Goal: Transaction & Acquisition: Purchase product/service

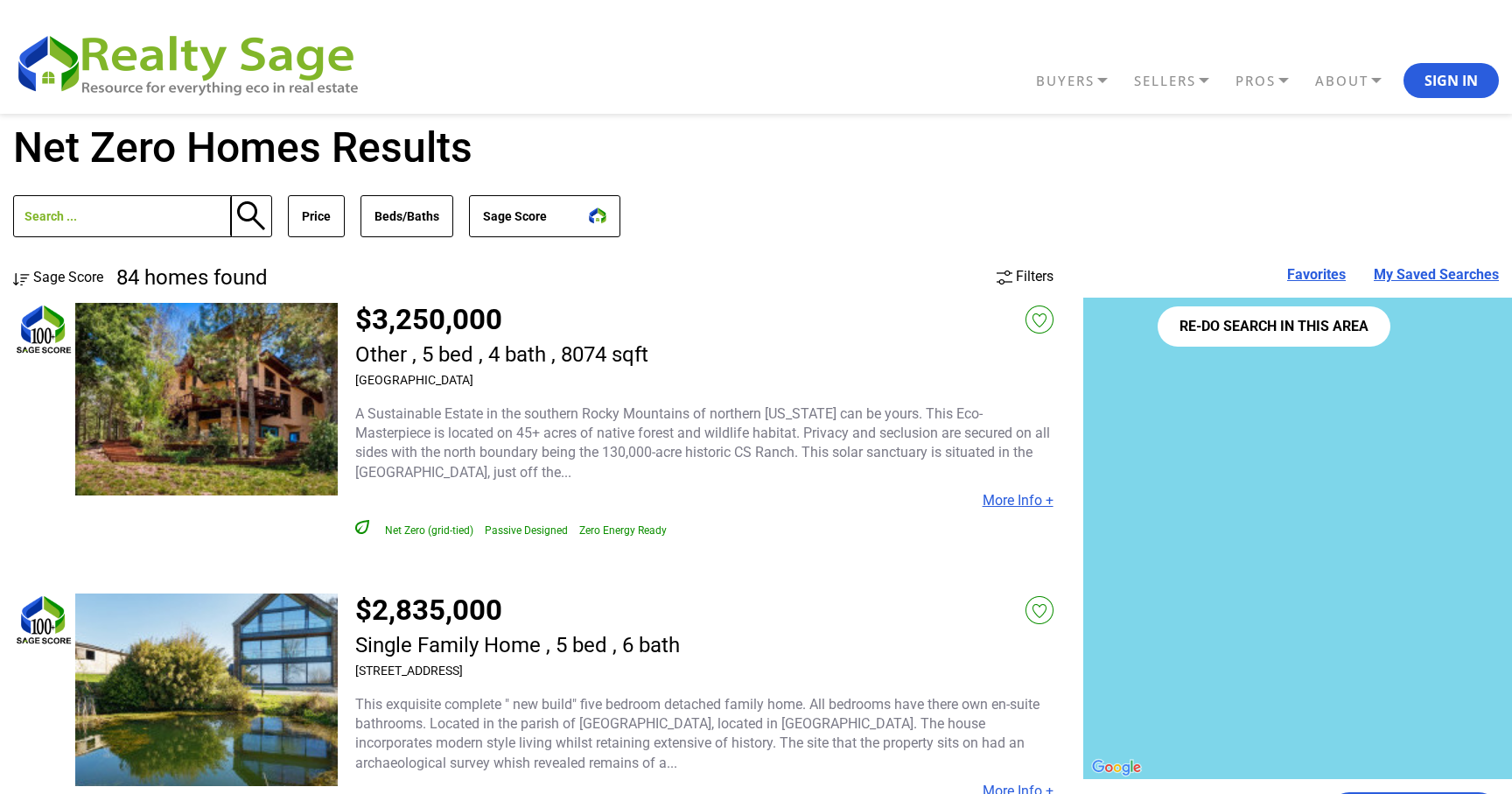
click at [1261, 331] on button "Re-do search in this area" at bounding box center [1274, 326] width 233 height 40
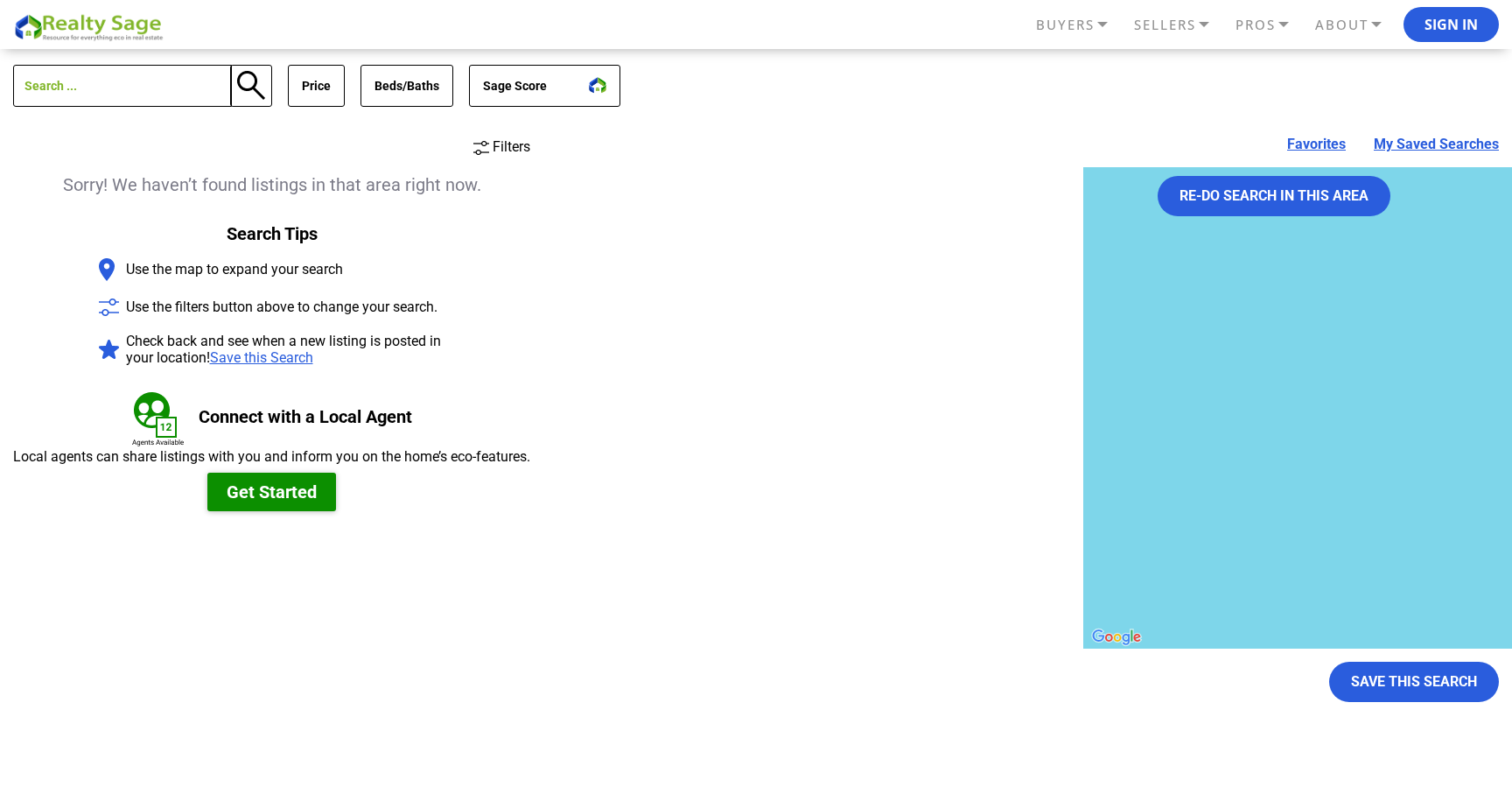
scroll to position [131, 0]
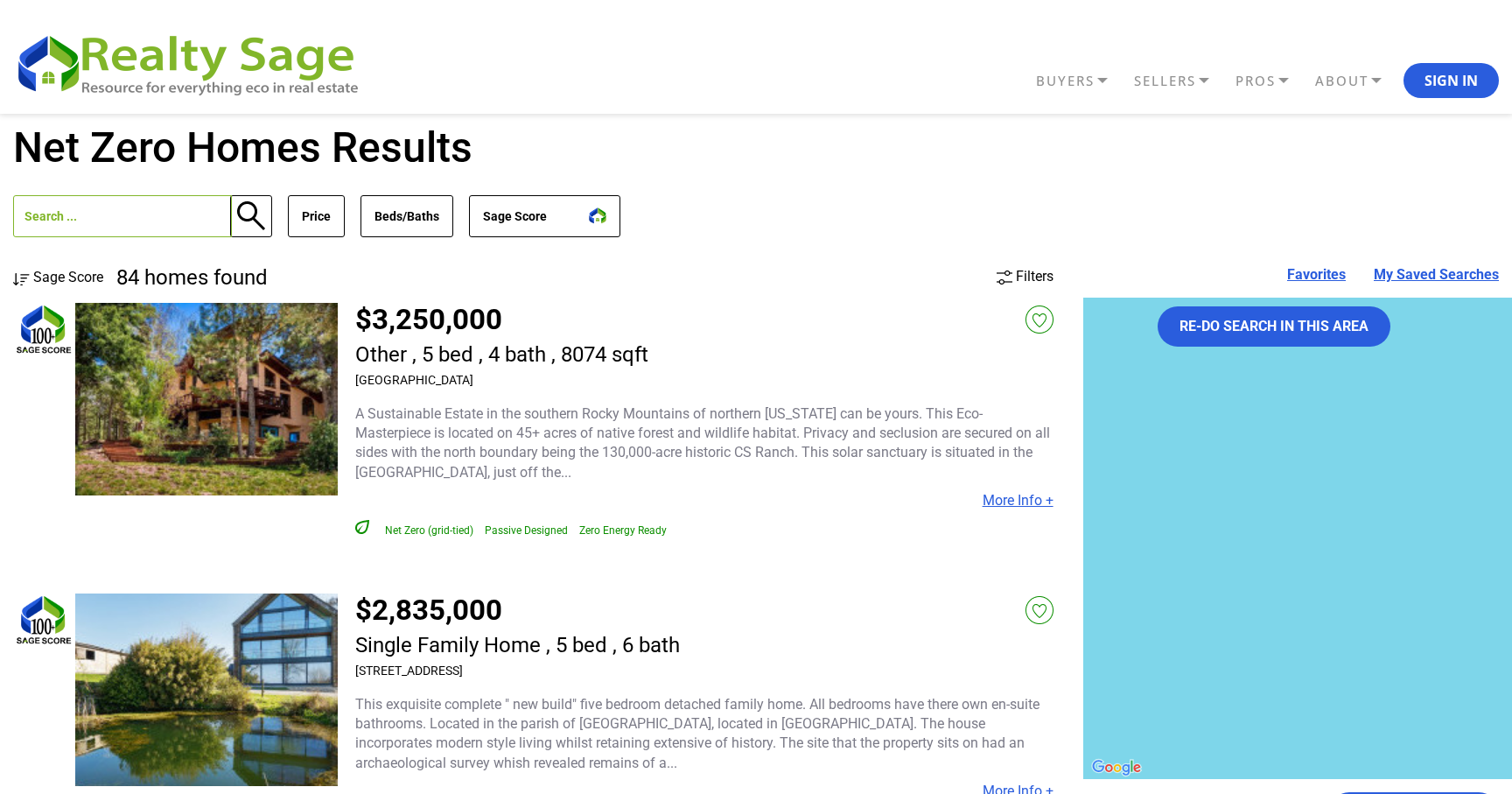
click at [135, 227] on input "text" at bounding box center [123, 216] width 219 height 42
type input "net zero"
click at [486, 209] on button "Sage Score" at bounding box center [545, 216] width 151 height 42
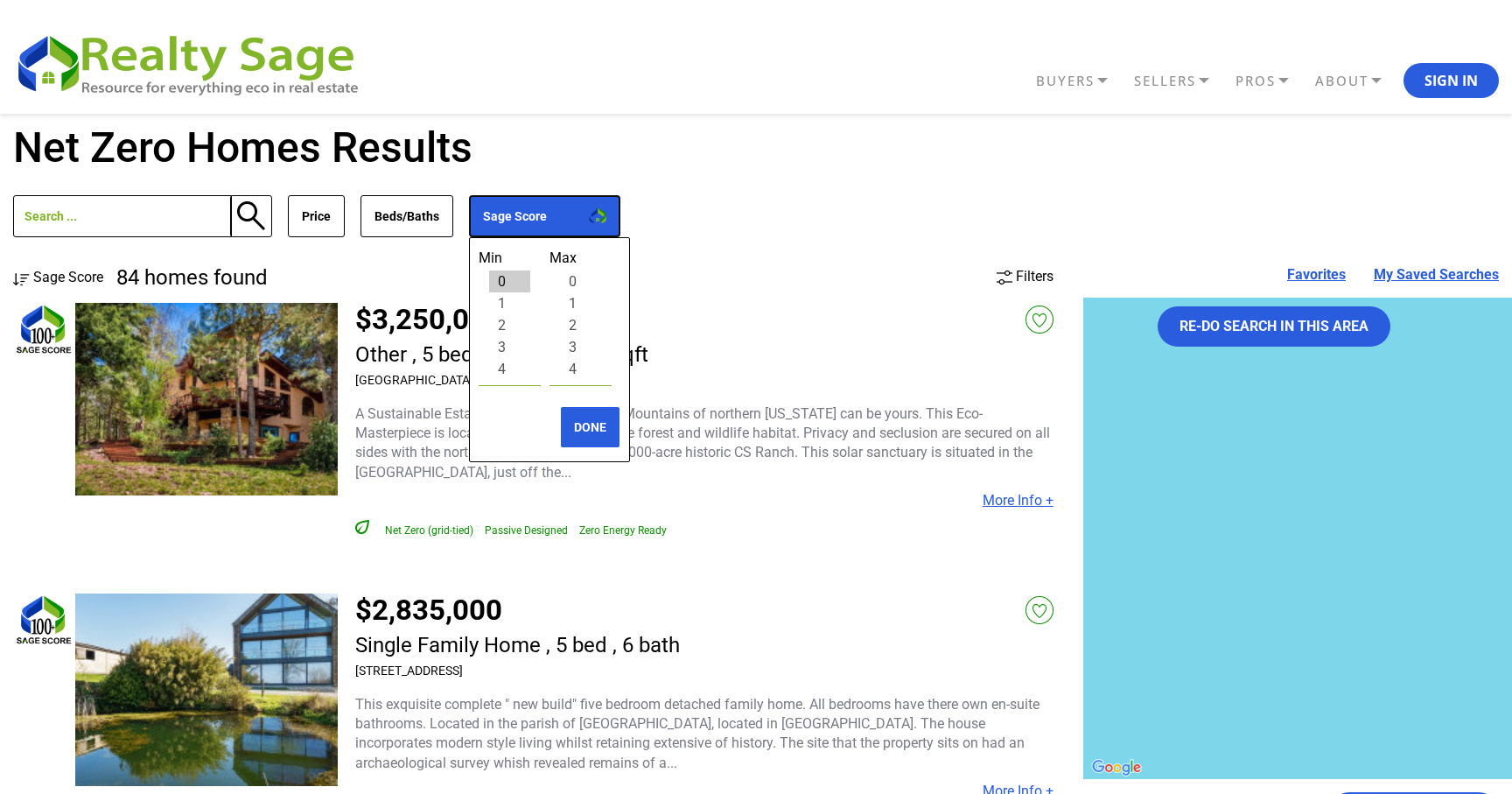
click at [486, 209] on button "Sage Score" at bounding box center [545, 216] width 151 height 42
click at [713, 254] on div "84 homes found Price Min No Min $0 $50,000 $100,000 $200,000 $300,000 $400,000 …" at bounding box center [756, 217] width 1486 height 103
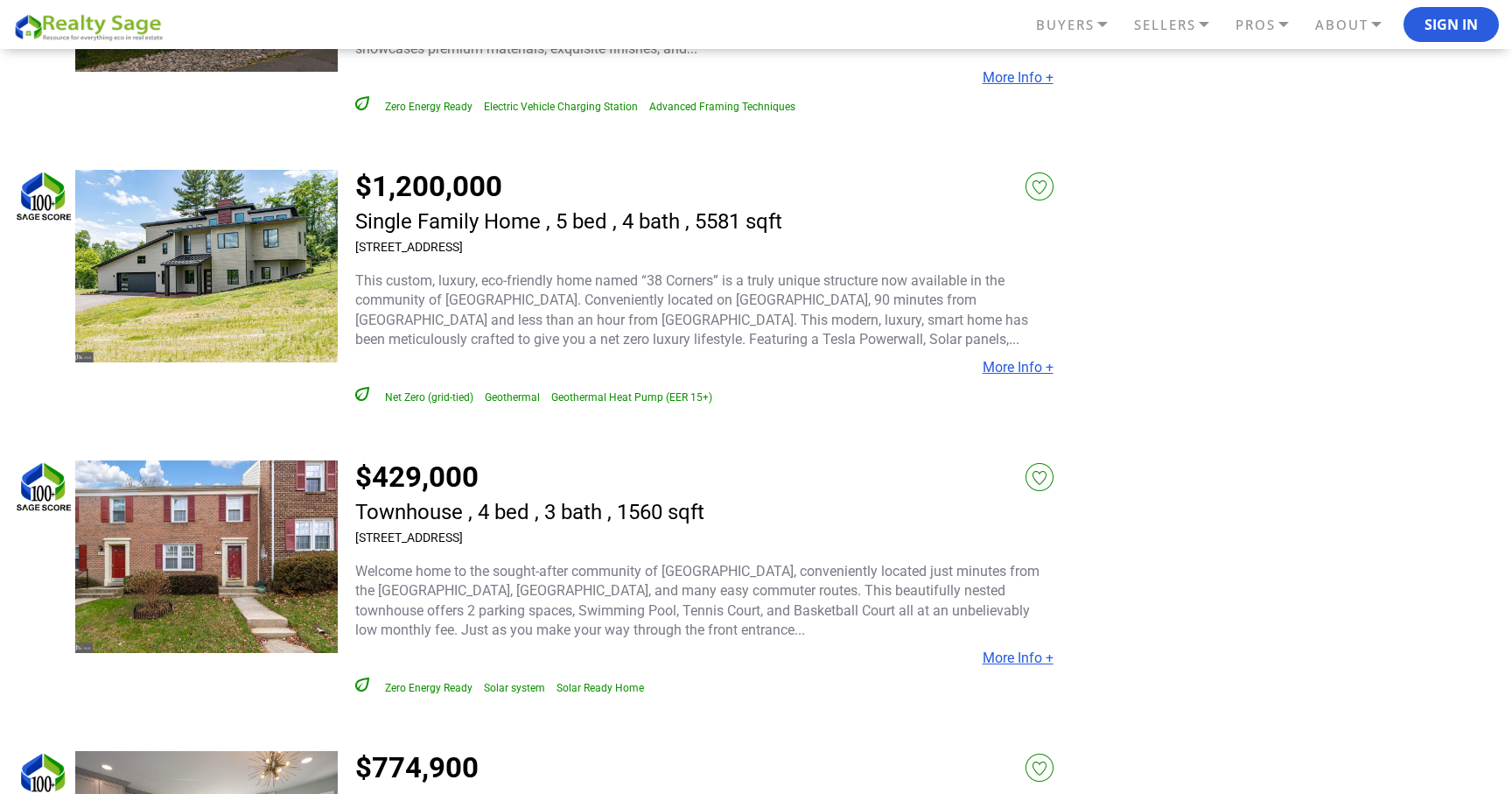
scroll to position [4527, 0]
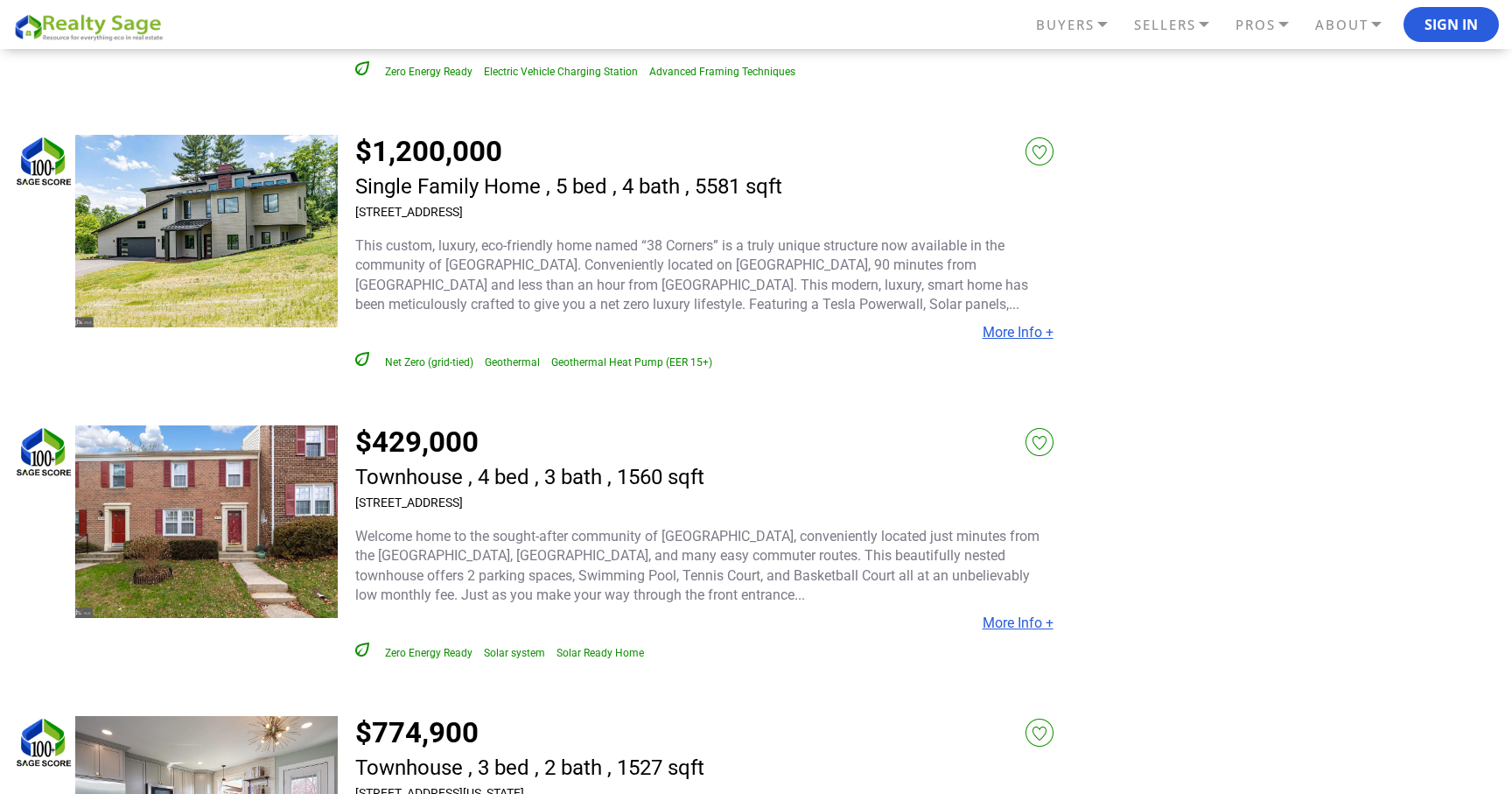
click at [449, 153] on link "$1,200,000" at bounding box center [429, 151] width 147 height 34
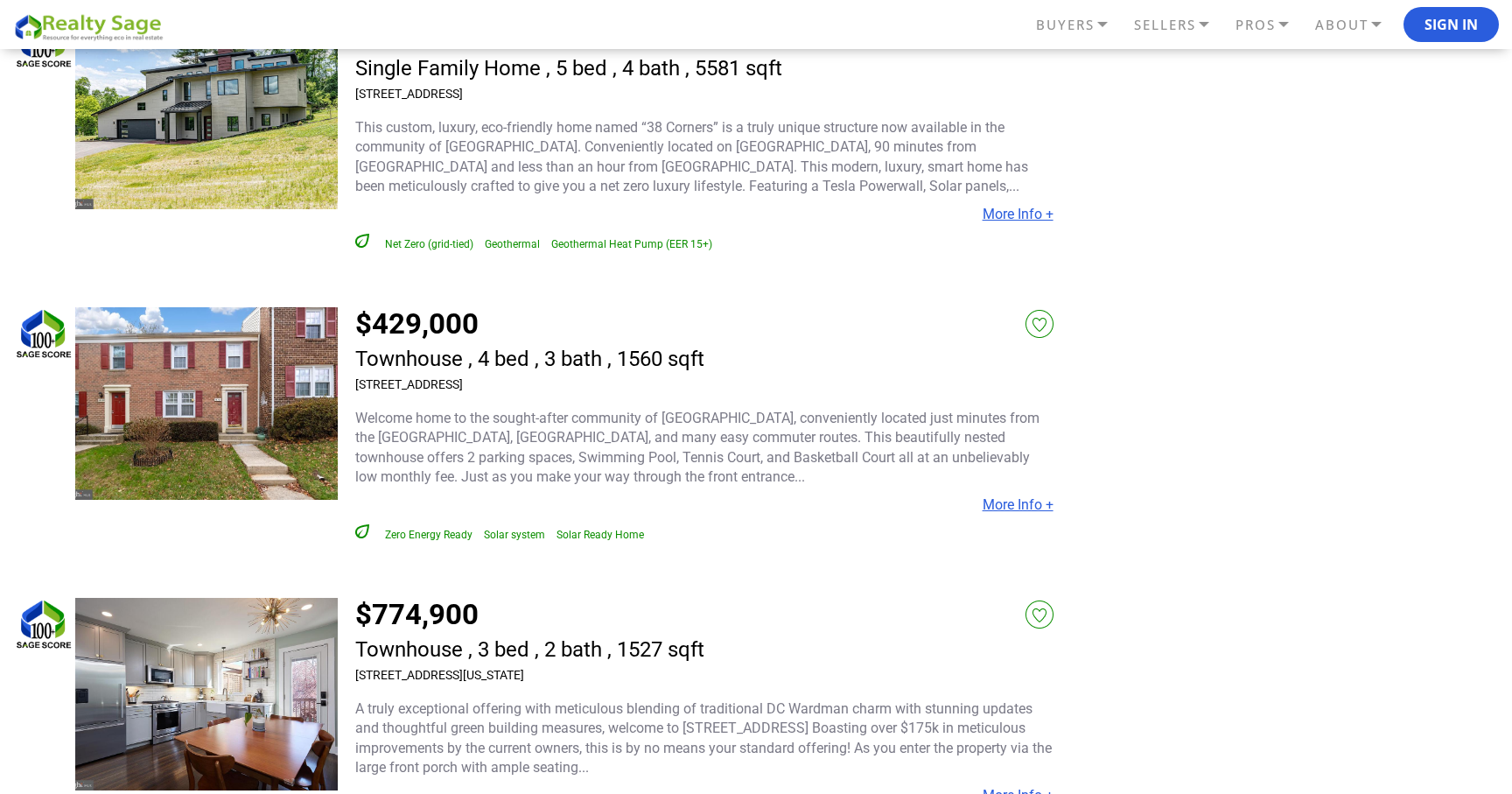
scroll to position [4654, 0]
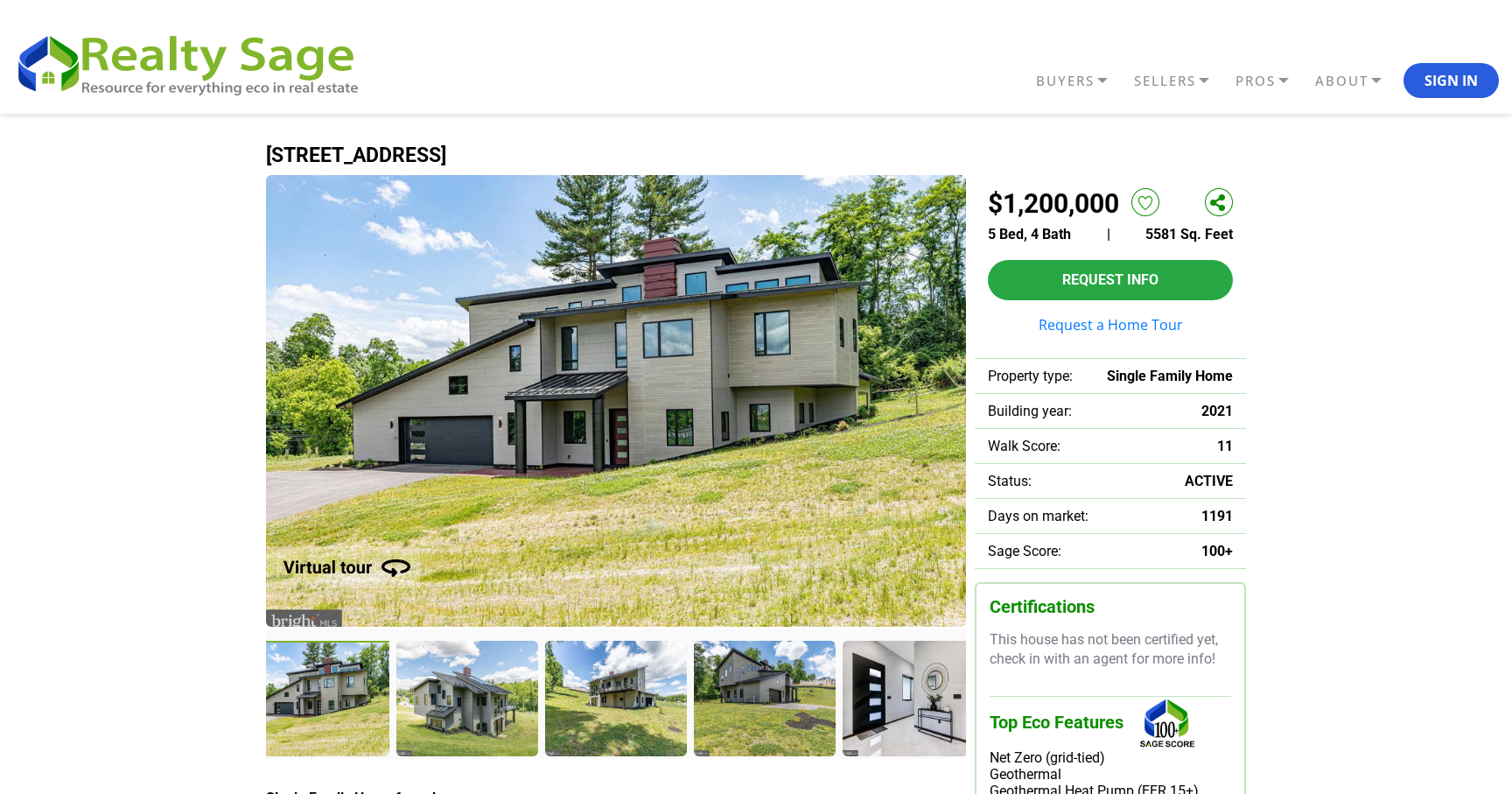
click at [388, 564] on img at bounding box center [339, 557] width 223 height 89
click at [886, 694] on div at bounding box center [915, 700] width 145 height 119
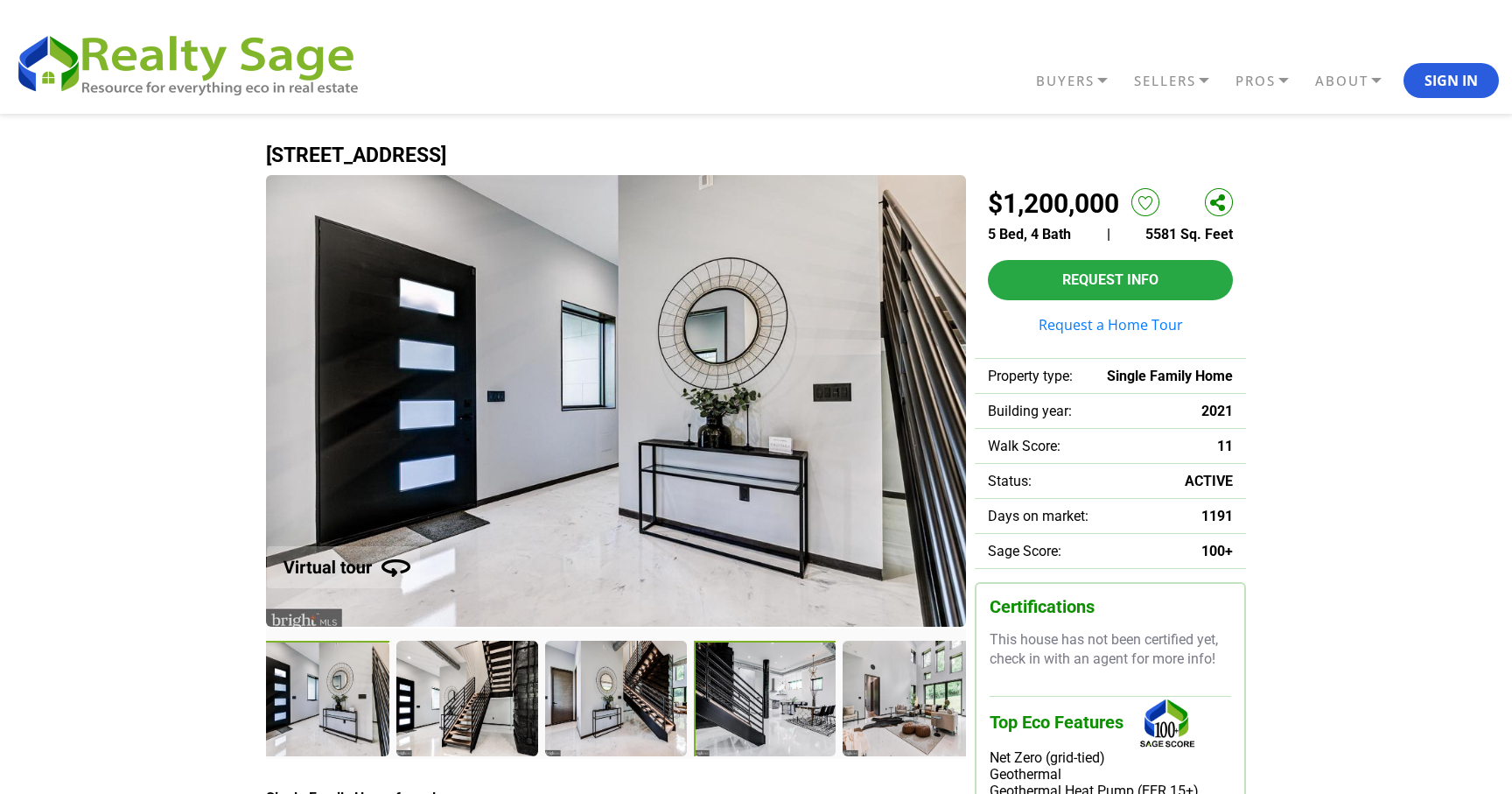
click at [746, 692] on div at bounding box center [766, 700] width 145 height 119
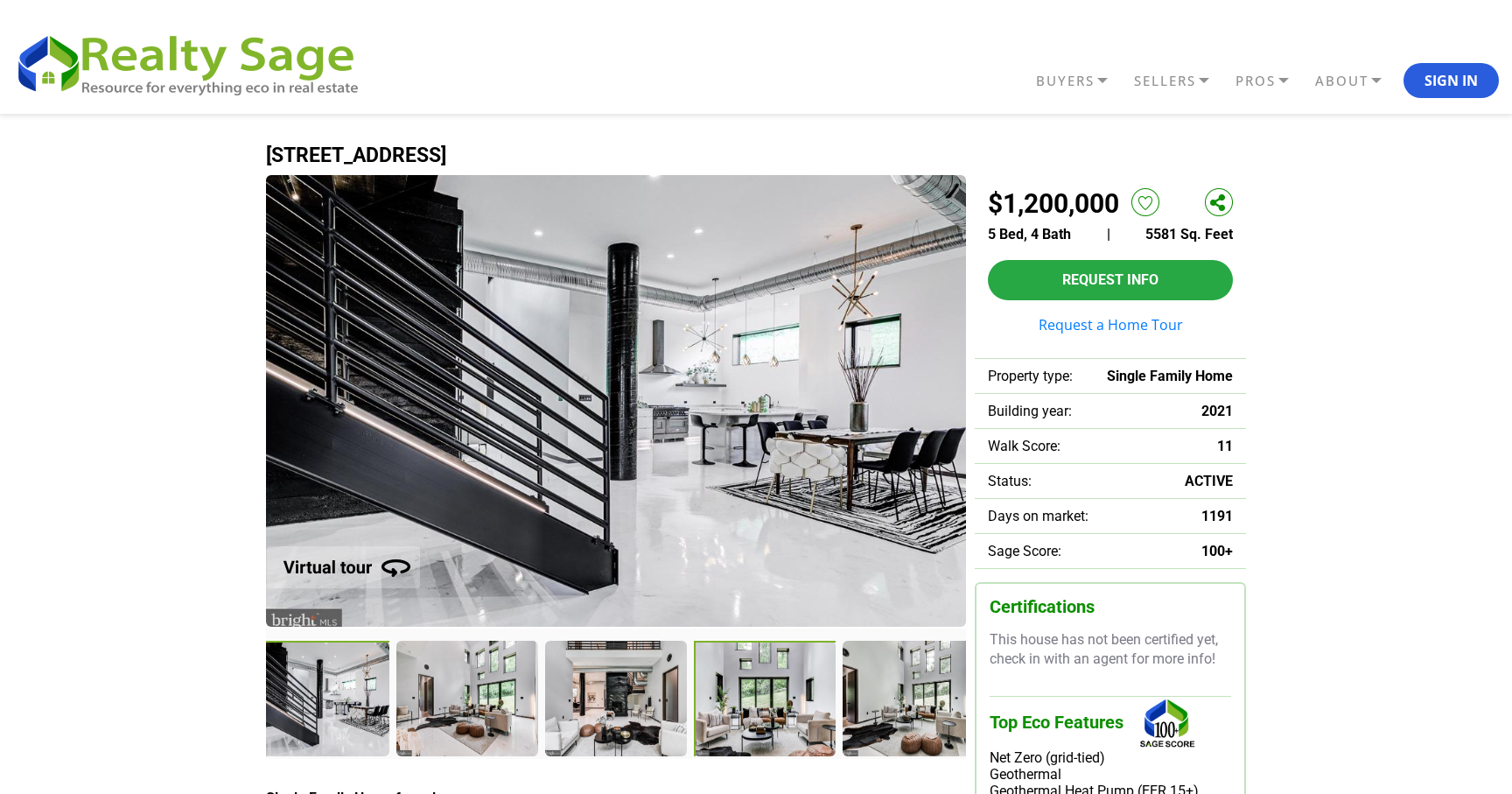
click at [782, 696] on div at bounding box center [766, 700] width 145 height 119
